Goal: Check status: Check status

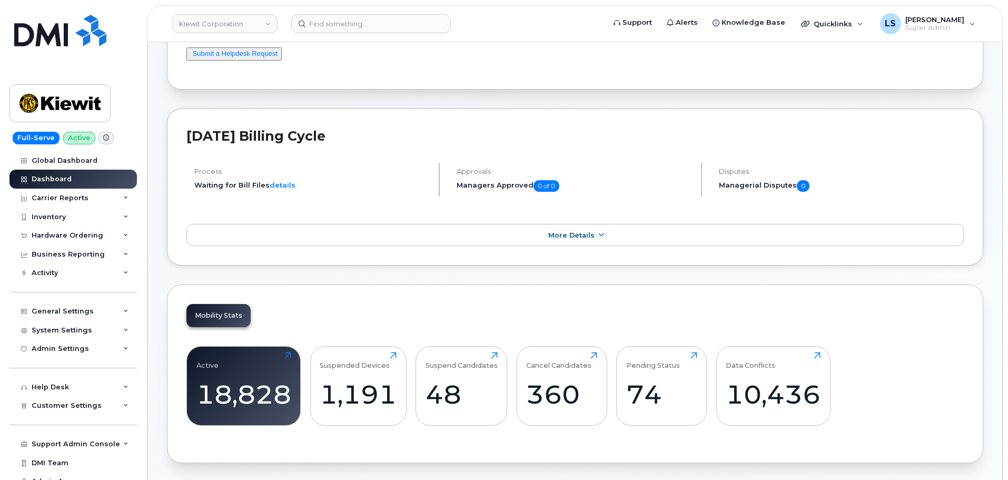
scroll to position [158, 0]
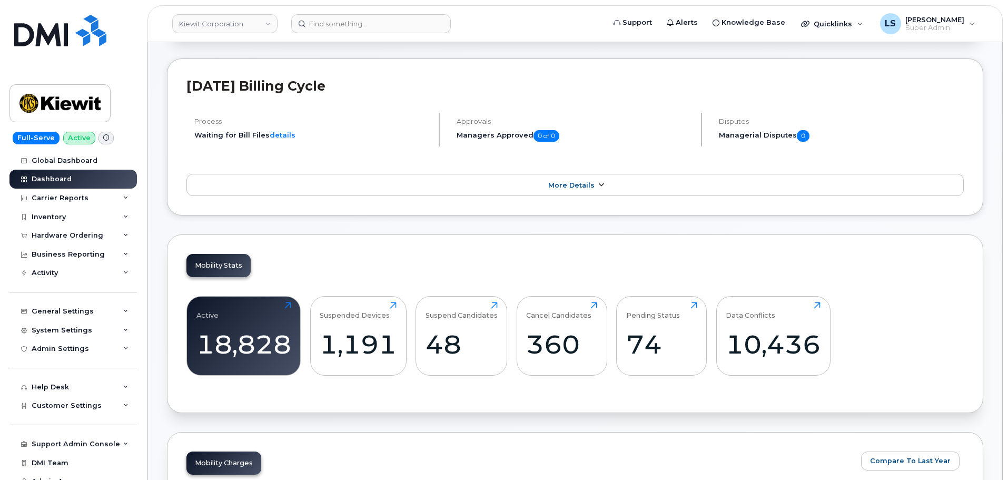
click at [579, 187] on span "More Details" at bounding box center [571, 185] width 46 height 8
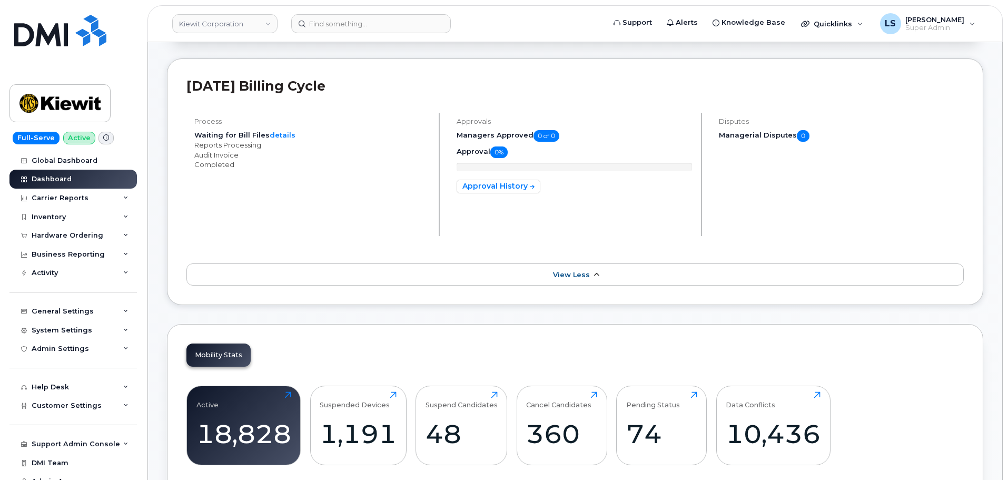
click at [590, 282] on link "View Less" at bounding box center [574, 274] width 777 height 22
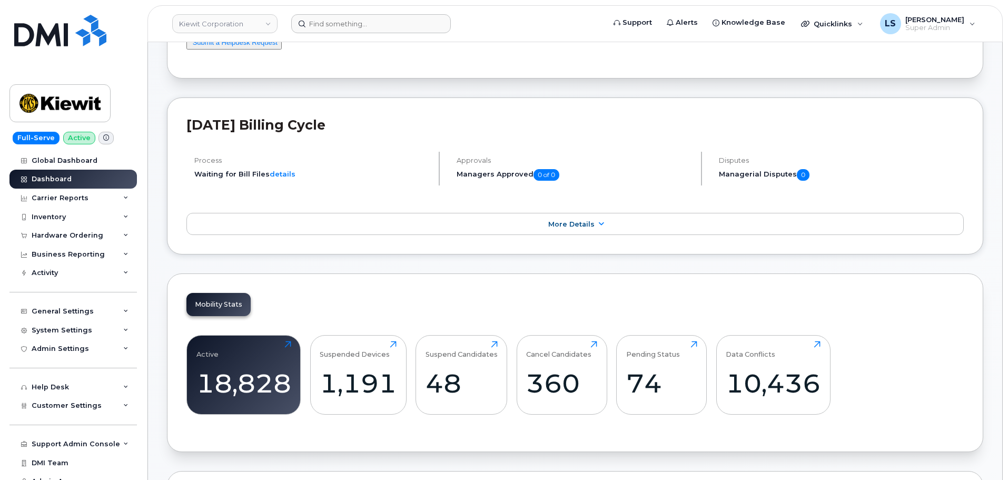
scroll to position [53, 0]
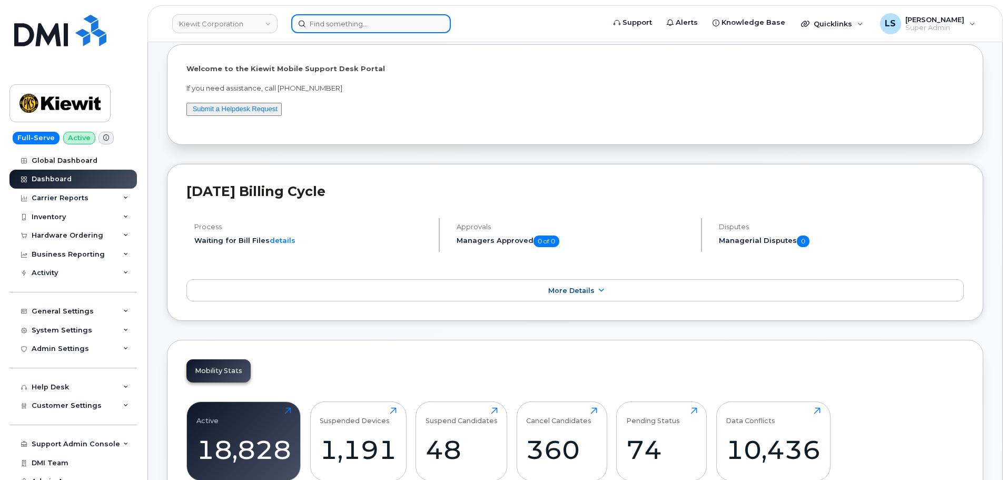
click at [354, 25] on input at bounding box center [371, 23] width 160 height 19
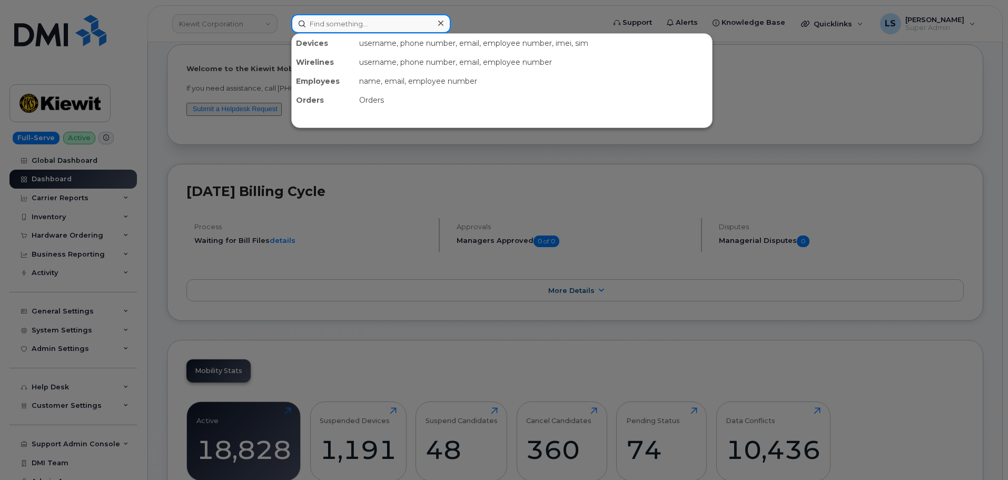
paste input "4403762923"
type input "4403762923"
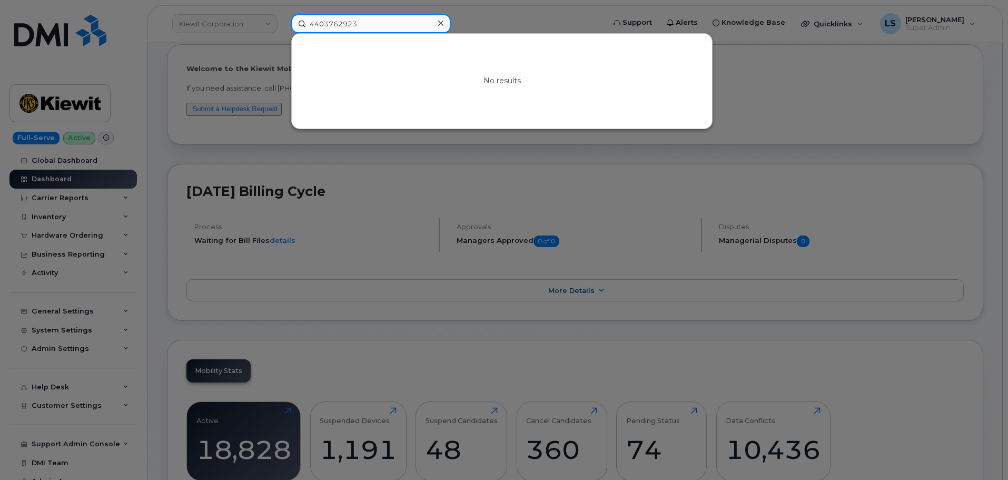
click at [343, 25] on input "4403762923" at bounding box center [371, 23] width 160 height 19
drag, startPoint x: 383, startPoint y: 22, endPoint x: 162, endPoint y: 17, distance: 221.8
click at [283, 18] on div "4403762923 No results" at bounding box center [444, 23] width 323 height 19
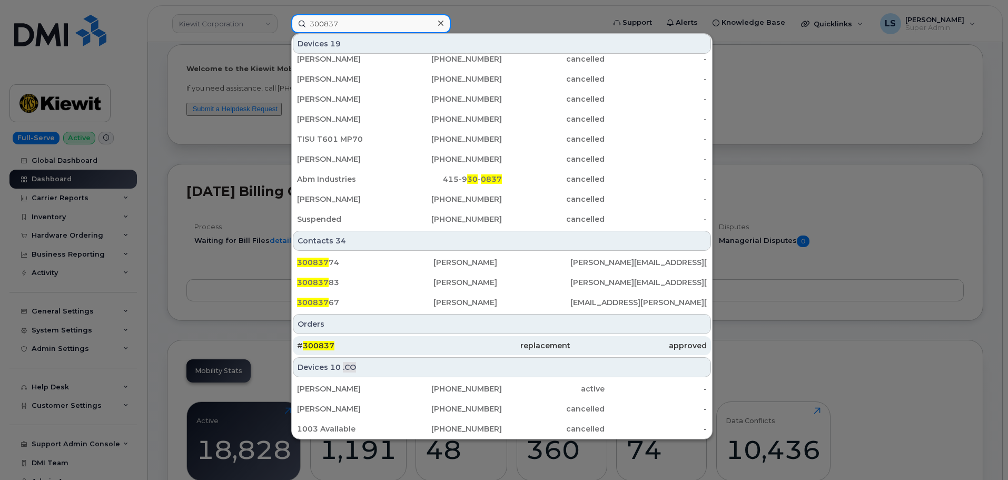
scroll to position [208, 0]
type input "300837"
click at [382, 341] on div "# 300837" at bounding box center [365, 345] width 136 height 11
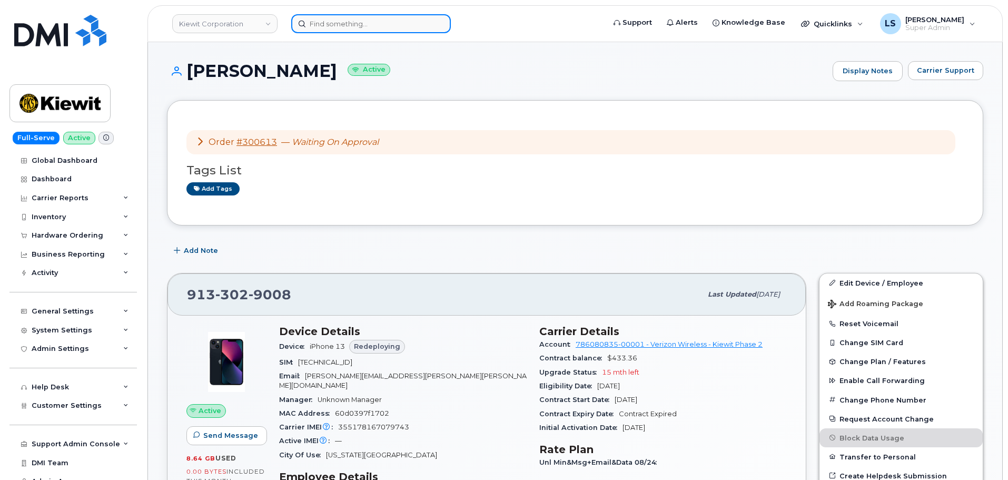
drag, startPoint x: 354, startPoint y: 25, endPoint x: 350, endPoint y: 21, distance: 5.6
click at [353, 25] on input at bounding box center [371, 23] width 160 height 19
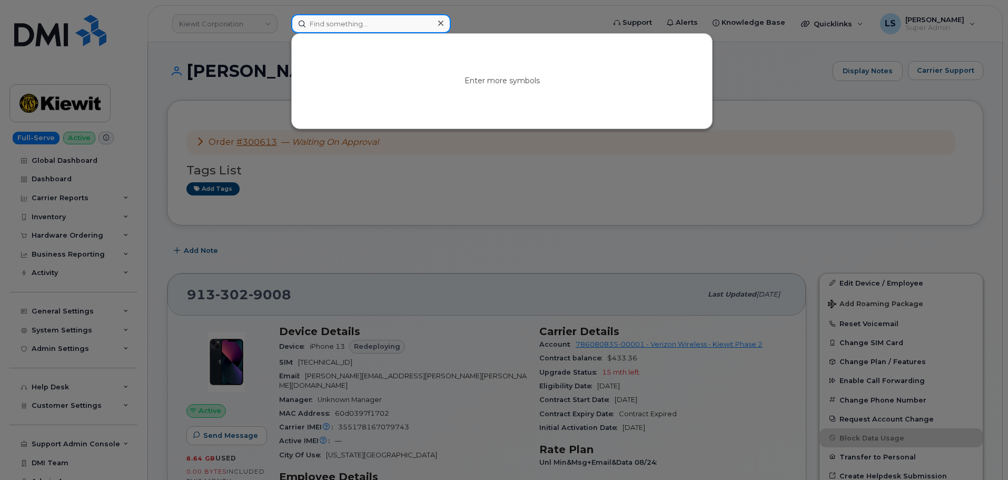
paste input "[PERSON_NAME]"
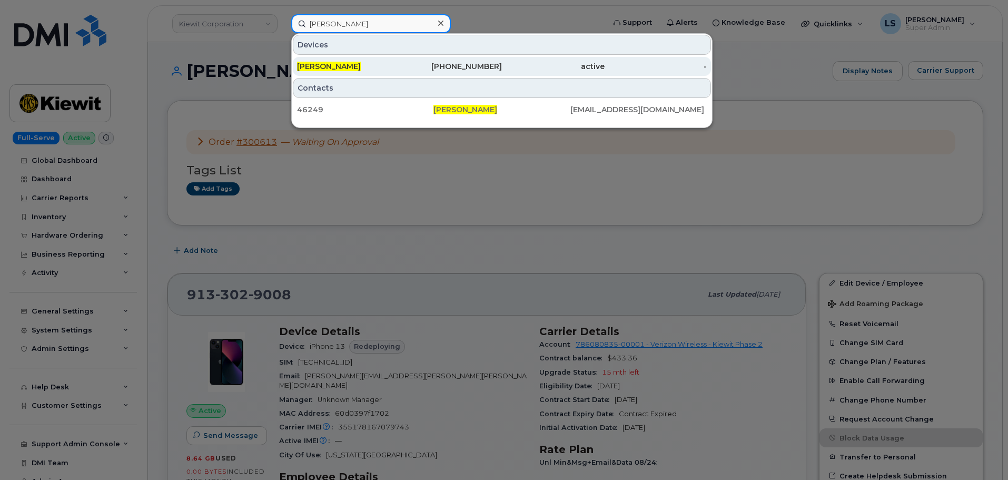
type input "[PERSON_NAME]"
click at [378, 63] on div "MEGAN E MAZZA" at bounding box center [348, 66] width 103 height 11
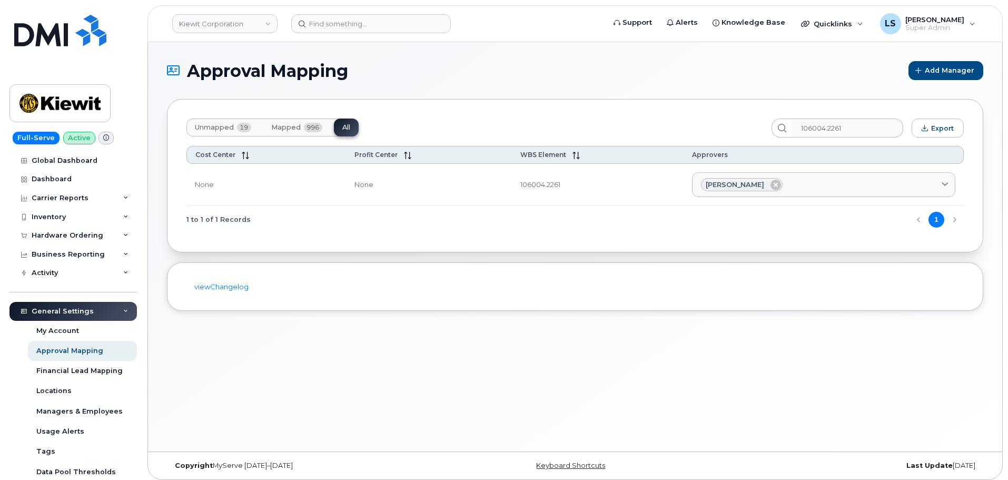
click at [493, 250] on div "Unmapped 19 Mapped 996 All 106004.2261 Export Cost Center Profit Center WBS Ele…" at bounding box center [575, 175] width 816 height 153
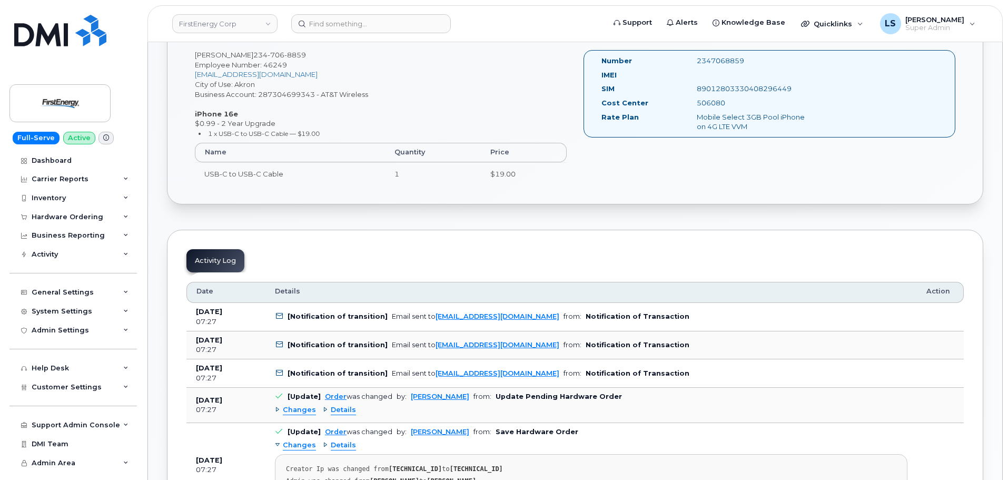
scroll to position [421, 0]
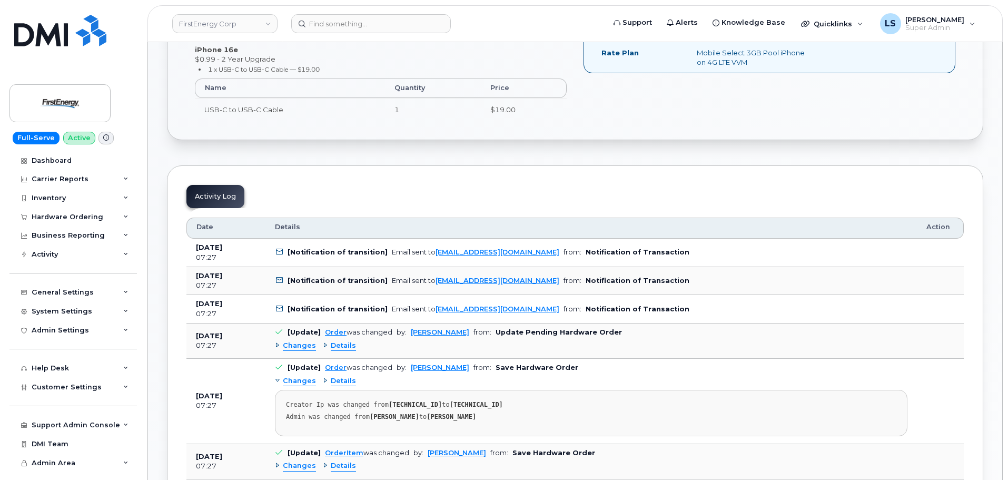
click at [586, 253] on b "Notification of Transaction" at bounding box center [638, 252] width 104 height 8
drag, startPoint x: 555, startPoint y: 253, endPoint x: 374, endPoint y: 256, distance: 180.7
click at [586, 253] on b "Notification of Transaction" at bounding box center [638, 252] width 104 height 8
click at [443, 416] on strong "[PERSON_NAME]" at bounding box center [452, 416] width 50 height 7
click at [532, 367] on b "Save Hardware Order" at bounding box center [537, 367] width 83 height 8
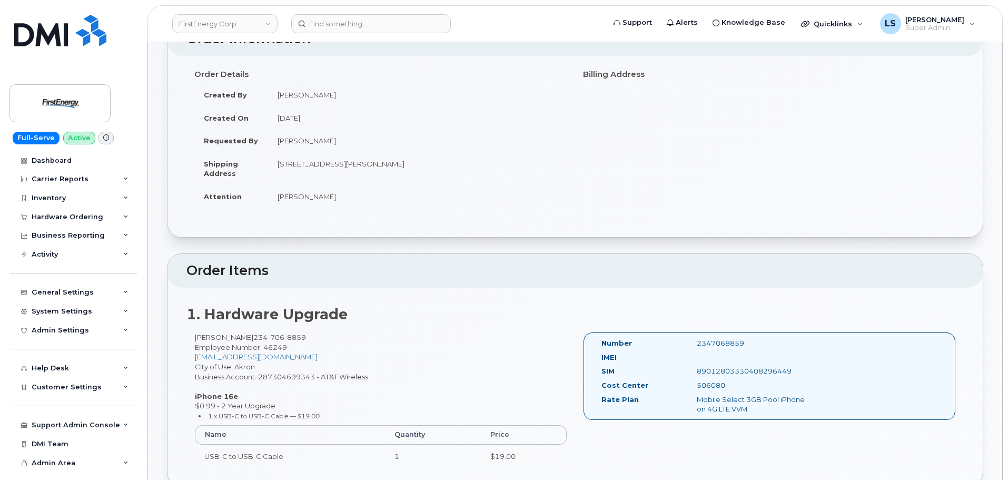
scroll to position [0, 0]
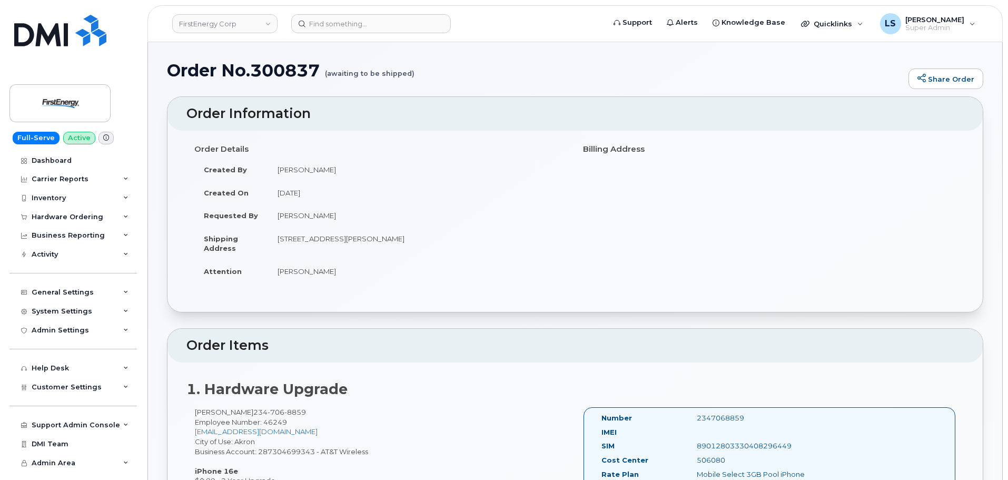
click at [612, 147] on h4 "Billing Address" at bounding box center [769, 149] width 373 height 9
drag, startPoint x: 612, startPoint y: 147, endPoint x: 609, endPoint y: 157, distance: 10.0
click at [612, 147] on h4 "Billing Address" at bounding box center [769, 149] width 373 height 9
click at [601, 150] on h4 "Billing Address" at bounding box center [769, 149] width 373 height 9
click at [601, 149] on h4 "Billing Address" at bounding box center [769, 149] width 373 height 9
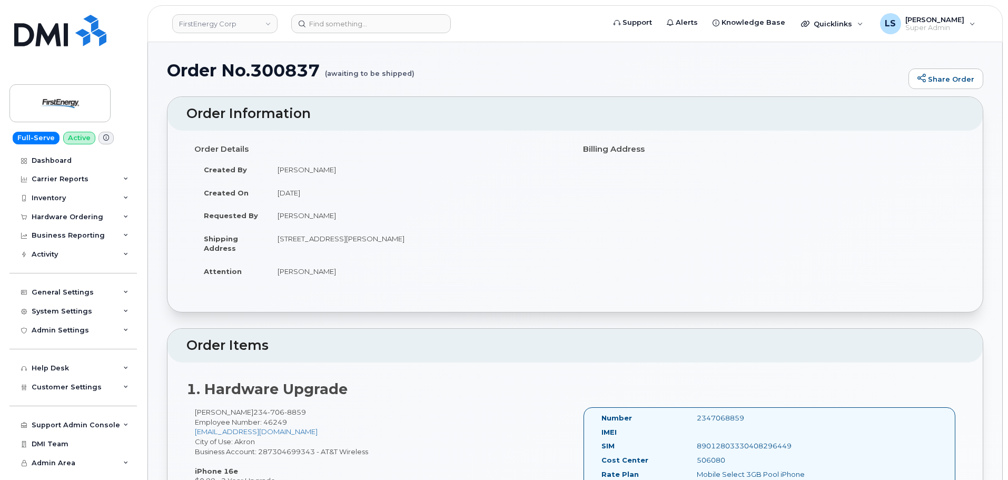
click at [617, 148] on h4 "Billing Address" at bounding box center [769, 149] width 373 height 9
click at [596, 150] on h4 "Billing Address" at bounding box center [769, 149] width 373 height 9
click at [595, 150] on h4 "Billing Address" at bounding box center [769, 149] width 373 height 9
click at [620, 150] on h4 "Billing Address" at bounding box center [769, 149] width 373 height 9
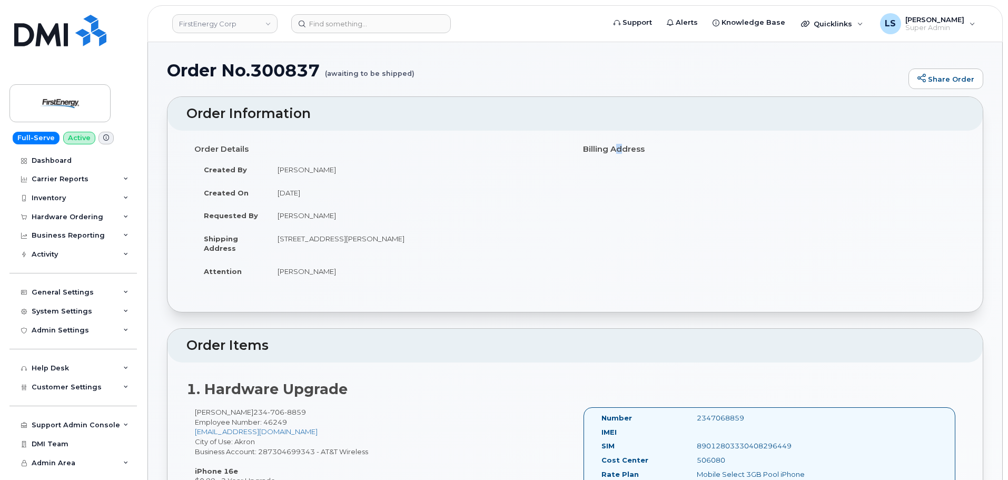
click at [618, 151] on h4 "Billing Address" at bounding box center [769, 149] width 373 height 9
click at [597, 156] on div "Billing Address" at bounding box center [769, 149] width 389 height 18
click at [387, 76] on small "(awaiting to be shipped)" at bounding box center [370, 69] width 90 height 16
click at [387, 75] on small "(awaiting to be shipped)" at bounding box center [370, 69] width 90 height 16
click at [373, 72] on small "(awaiting to be shipped)" at bounding box center [370, 69] width 90 height 16
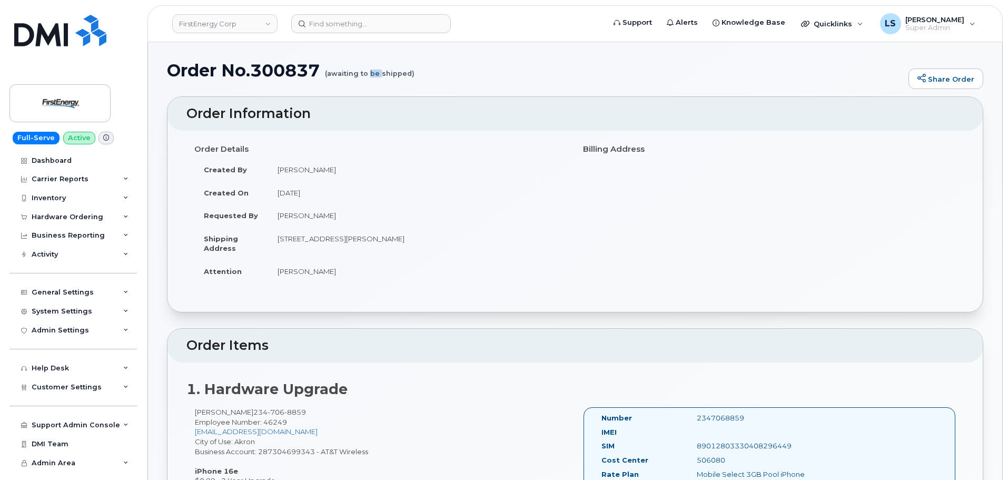
click at [372, 72] on small "(awaiting to be shipped)" at bounding box center [370, 69] width 90 height 16
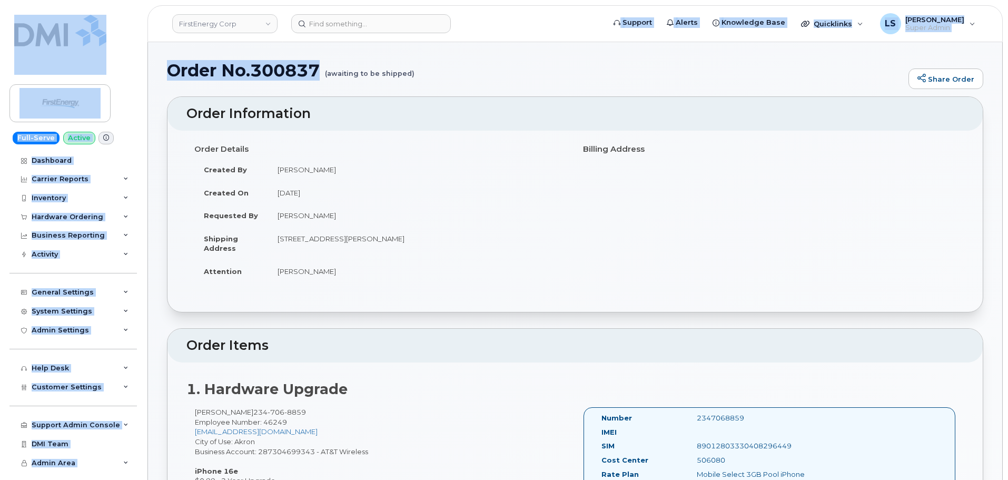
click at [412, 79] on h1 "Order No.300837 (awaiting to be shipped)" at bounding box center [535, 70] width 736 height 18
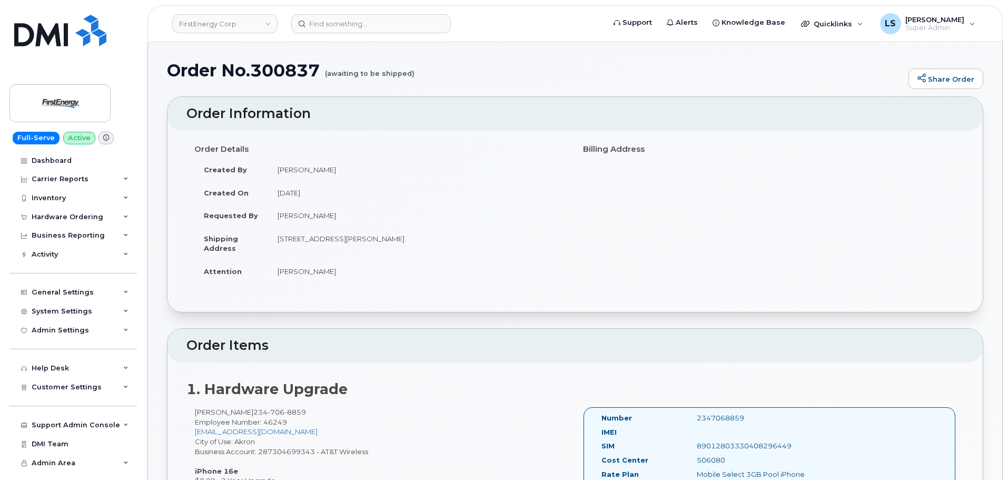
click at [286, 71] on h1 "Order No.300837 (awaiting to be shipped)" at bounding box center [535, 70] width 736 height 18
click at [238, 72] on h1 "Order No.300837 (awaiting to be shipped)" at bounding box center [535, 70] width 736 height 18
click at [242, 73] on h1 "Order No.300837 (awaiting to be shipped)" at bounding box center [535, 70] width 736 height 18
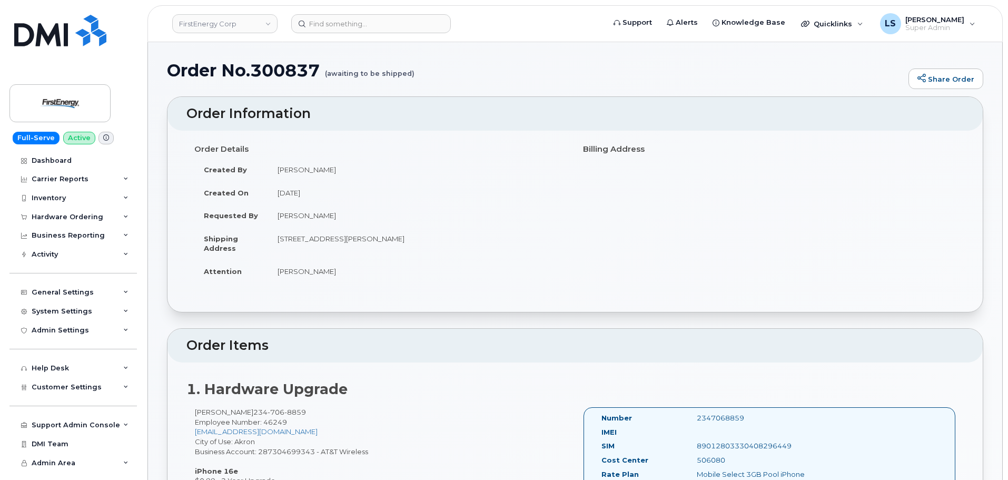
click at [282, 67] on h1 "Order No.300837 (awaiting to be shipped)" at bounding box center [535, 70] width 736 height 18
click at [248, 69] on h1 "Order No.300837 (awaiting to be shipped)" at bounding box center [535, 70] width 736 height 18
drag, startPoint x: 249, startPoint y: 69, endPoint x: 257, endPoint y: 77, distance: 11.9
click at [250, 69] on h1 "Order No.300837 (awaiting to be shipped)" at bounding box center [535, 70] width 736 height 18
click at [246, 71] on h1 "Order No.300837 (awaiting to be shipped)" at bounding box center [535, 70] width 736 height 18
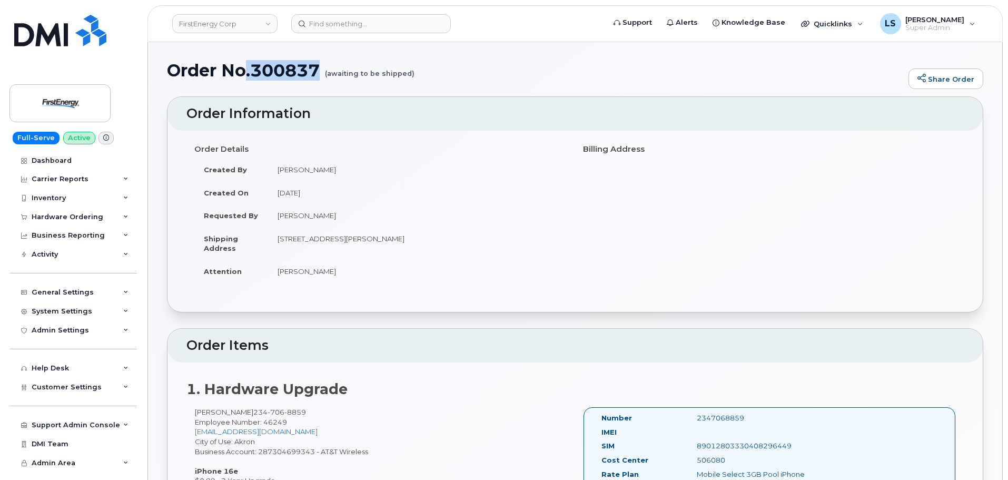
click at [249, 74] on h1 "Order No.300837 (awaiting to be shipped)" at bounding box center [535, 70] width 736 height 18
click at [249, 68] on h1 "Order No.300837 (awaiting to be shipped)" at bounding box center [535, 70] width 736 height 18
drag, startPoint x: 249, startPoint y: 68, endPoint x: 254, endPoint y: 76, distance: 9.9
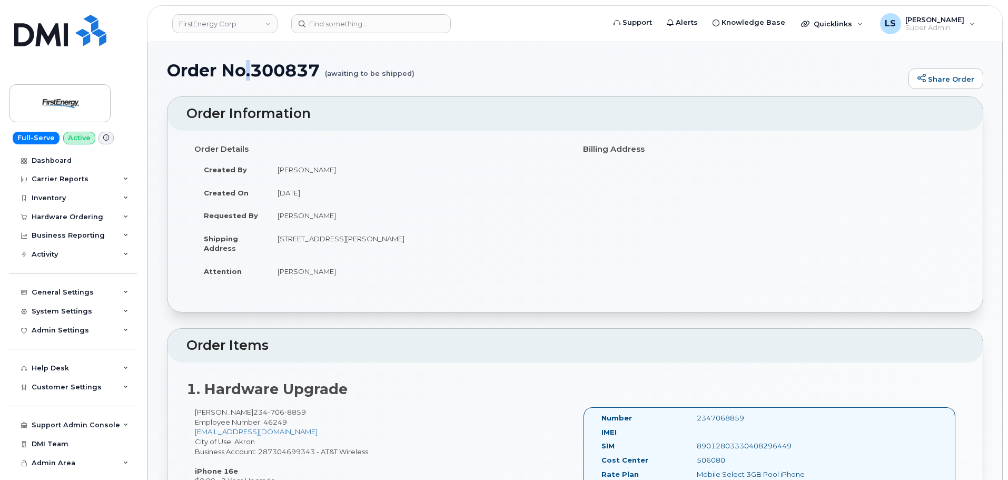
click at [250, 68] on h1 "Order No.300837 (awaiting to be shipped)" at bounding box center [535, 70] width 736 height 18
click at [252, 88] on div "Order No.300837 (awaiting to be shipped) Share Order" at bounding box center [575, 78] width 816 height 35
click at [248, 68] on h1 "Order No.300837 (awaiting to be shipped)" at bounding box center [535, 70] width 736 height 18
click at [253, 85] on div "Order No.300837 (awaiting to be shipped) Share Order" at bounding box center [575, 78] width 816 height 35
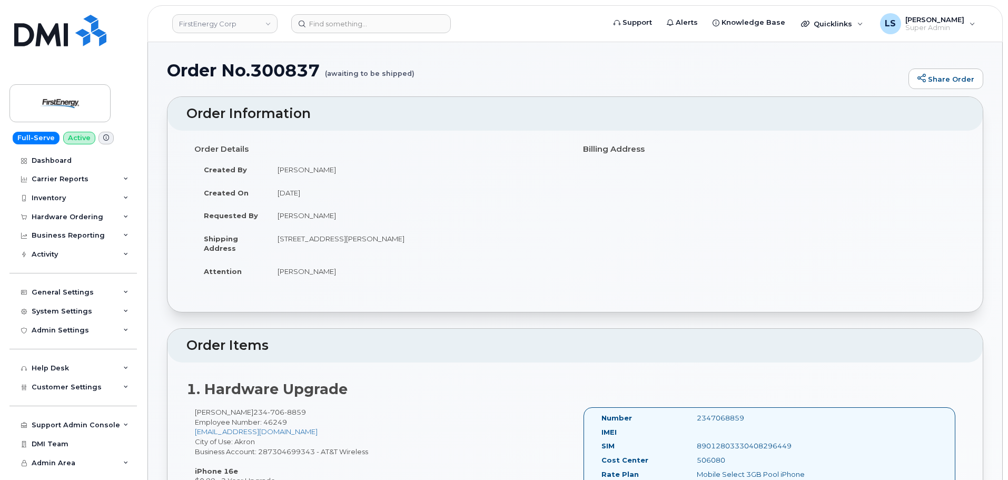
click at [249, 77] on h1 "Order No.300837 (awaiting to be shipped)" at bounding box center [535, 70] width 736 height 18
click at [364, 106] on h2 "Order Information" at bounding box center [574, 113] width 777 height 15
click at [247, 74] on h1 "Order No.300837 (awaiting to be shipped)" at bounding box center [535, 70] width 736 height 18
click at [248, 74] on h1 "Order No.300837 (awaiting to be shipped)" at bounding box center [535, 70] width 736 height 18
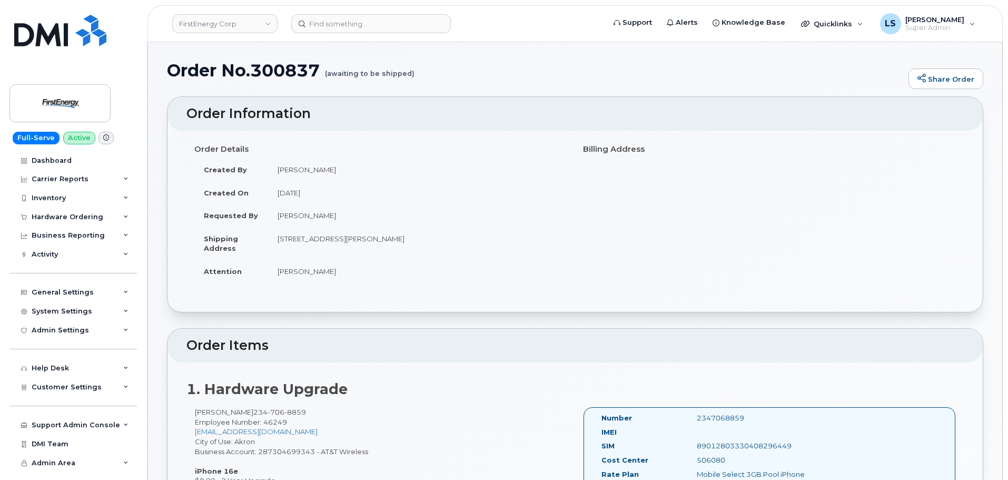
click at [336, 454] on div "Megan E Mazza 234 706 8859 Employee Number: 46249 mmazza@firstenergycorp.com Ci…" at bounding box center [380, 479] width 389 height 144
click at [335, 454] on div "Megan E Mazza 234 706 8859 Employee Number: 46249 mmazza@firstenergycorp.com Ci…" at bounding box center [380, 479] width 389 height 144
click at [348, 455] on div "Megan E Mazza 234 706 8859 Employee Number: 46249 mmazza@firstenergycorp.com Ci…" at bounding box center [380, 479] width 389 height 144
click at [347, 454] on div "Megan E Mazza 234 706 8859 Employee Number: 46249 mmazza@firstenergycorp.com Ci…" at bounding box center [380, 479] width 389 height 144
click at [349, 454] on div "Megan E Mazza 234 706 8859 Employee Number: 46249 mmazza@firstenergycorp.com Ci…" at bounding box center [380, 479] width 389 height 144
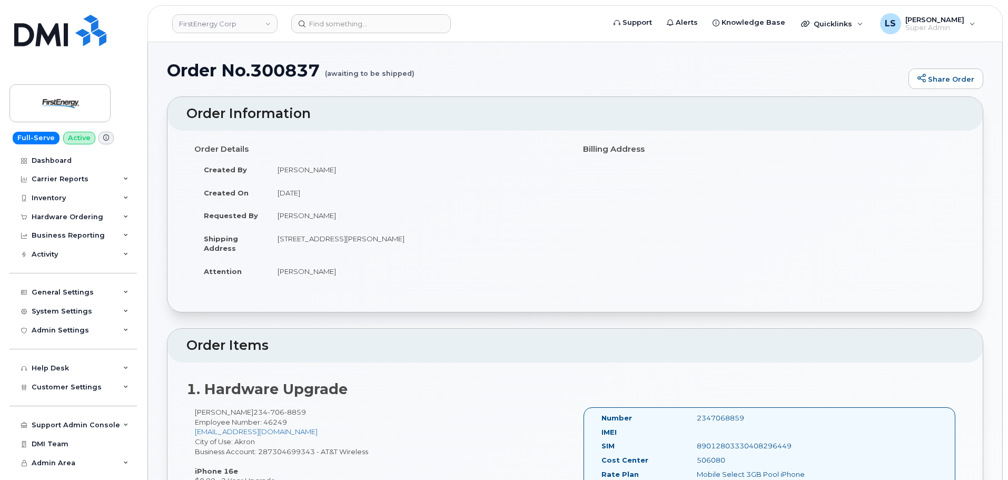
click at [399, 443] on div "Megan E Mazza 234 706 8859 Employee Number: 46249 mmazza@firstenergycorp.com Ci…" at bounding box center [380, 479] width 389 height 144
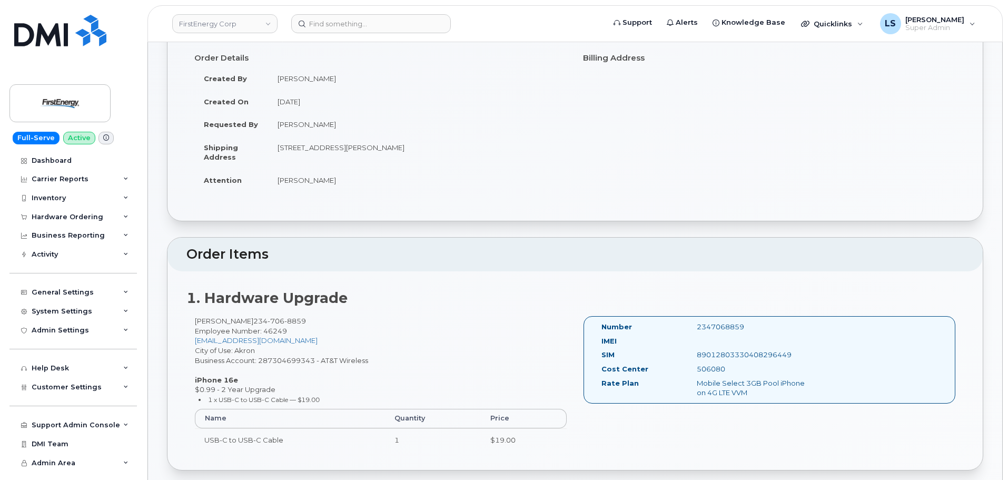
scroll to position [211, 0]
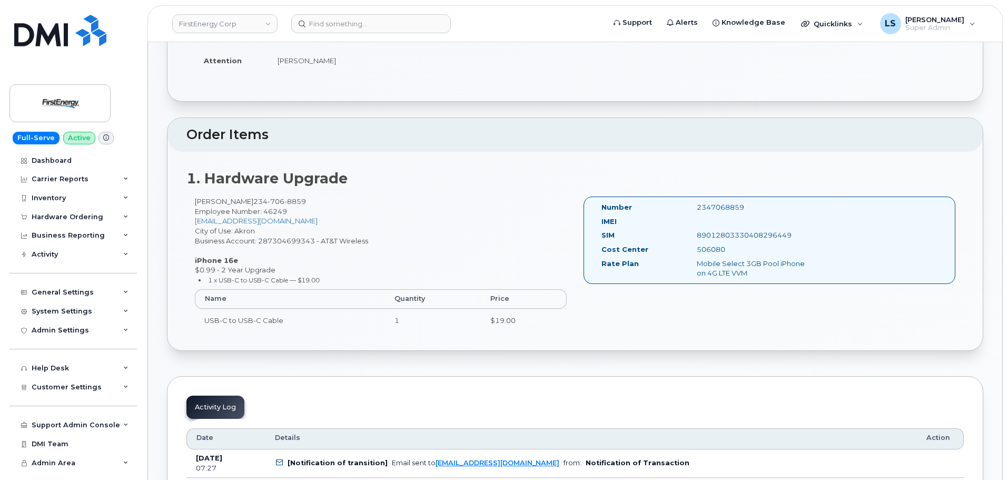
click at [770, 265] on div "Mobile Select 3GB Pool iPhone on 4G LTE VVM" at bounding box center [756, 268] width 134 height 19
click at [734, 271] on div "Mobile Select 3GB Pool iPhone on 4G LTE VVM" at bounding box center [756, 268] width 134 height 19
click at [733, 270] on div "Mobile Select 3GB Pool iPhone on 4G LTE VVM" at bounding box center [756, 268] width 134 height 19
drag, startPoint x: 730, startPoint y: 292, endPoint x: 730, endPoint y: 299, distance: 6.8
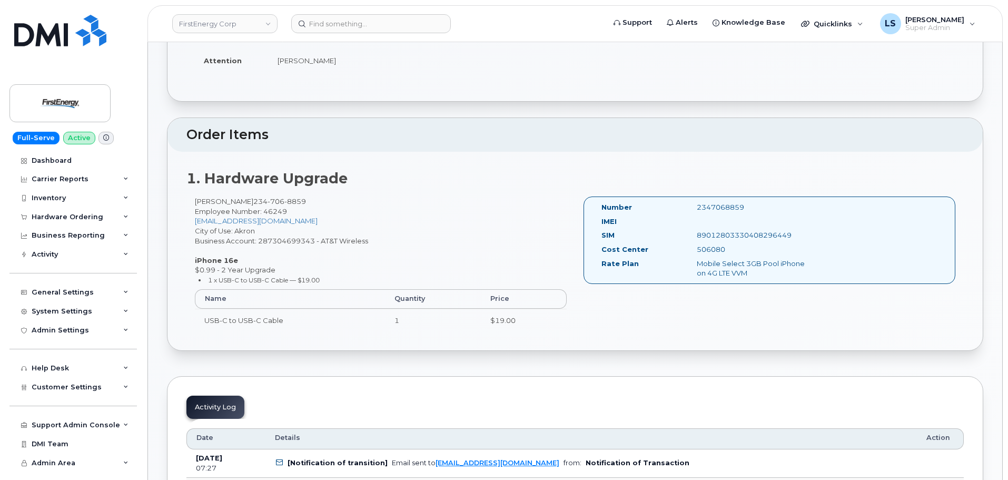
click at [730, 292] on div "Number 2347068859 IMEI SIM 89012803330408296449 Cost Center 506080 Rate Plan Mo…" at bounding box center [769, 244] width 389 height 96
click at [289, 237] on div "Megan E Mazza 234 706 8859 Employee Number: 46249 mmazza@firstenergycorp.com Ci…" at bounding box center [380, 268] width 389 height 144
click at [363, 244] on div "Megan E Mazza 234 706 8859 Employee Number: 46249 mmazza@firstenergycorp.com Ci…" at bounding box center [380, 268] width 389 height 144
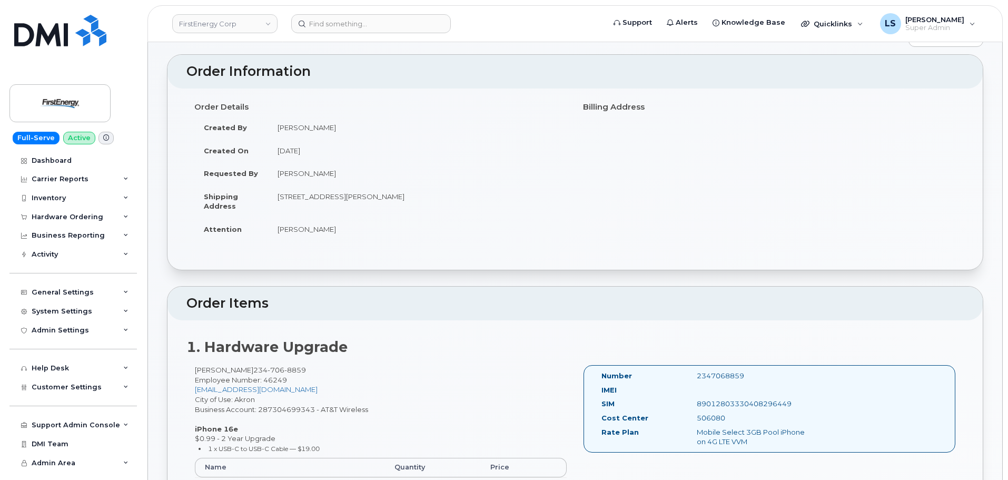
scroll to position [0, 0]
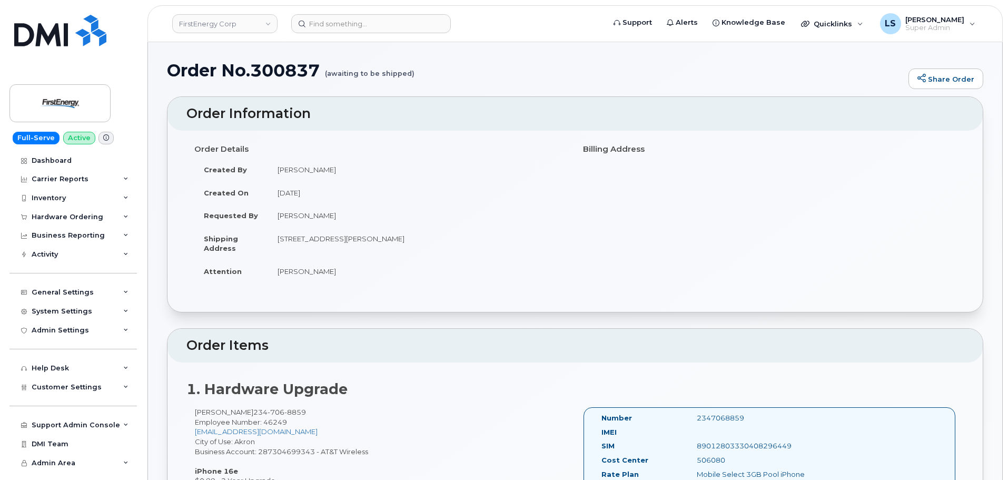
drag, startPoint x: 275, startPoint y: 214, endPoint x: 352, endPoint y: 214, distance: 76.9
click at [352, 214] on td "[PERSON_NAME]" at bounding box center [417, 215] width 299 height 23
copy td "[PERSON_NAME]"
drag, startPoint x: 365, startPoint y: 241, endPoint x: 365, endPoint y: 248, distance: 6.8
click at [365, 241] on td "87 Rotili Ln COPLEY OH 44321-3186 UNITED STATES" at bounding box center [417, 243] width 299 height 33
